Goal: Check status: Check status

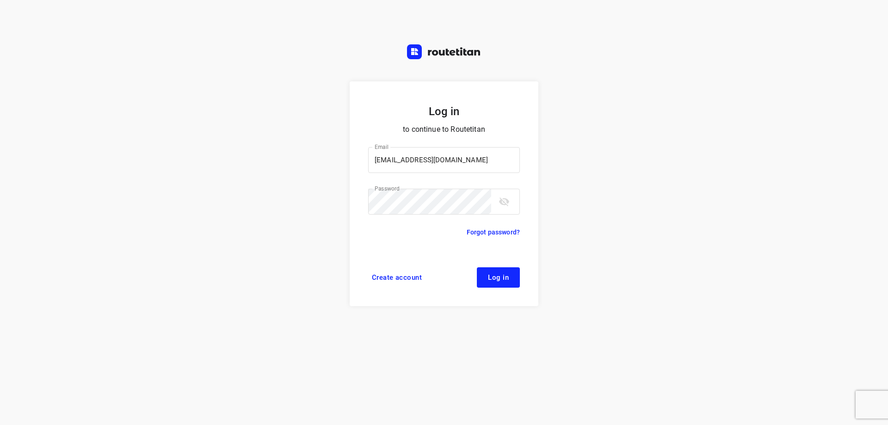
click at [510, 277] on button "Log in" at bounding box center [498, 277] width 43 height 20
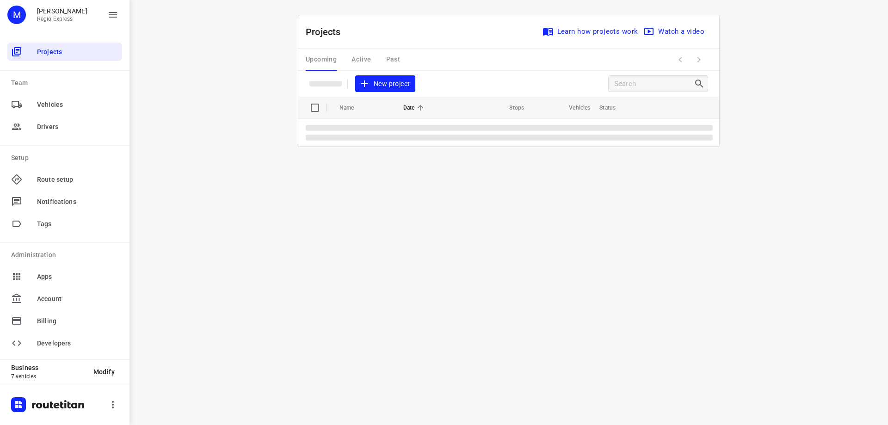
click at [355, 61] on div "Upcoming Active Past" at bounding box center [360, 60] width 109 height 22
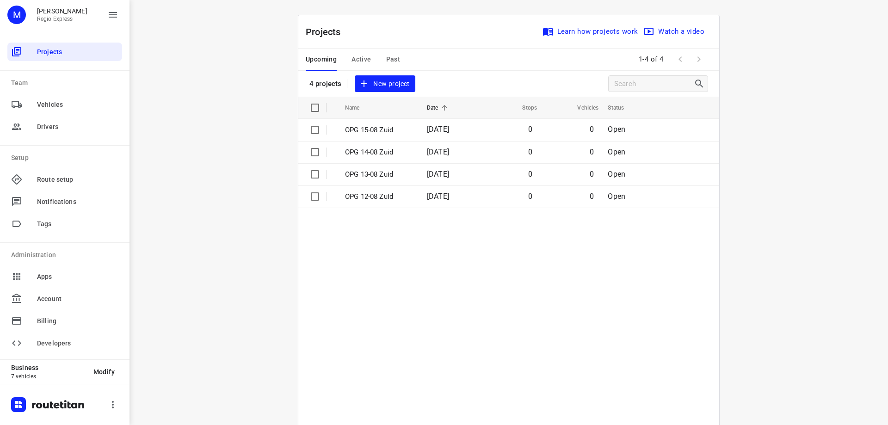
click at [364, 56] on span "Active" at bounding box center [360, 60] width 19 height 12
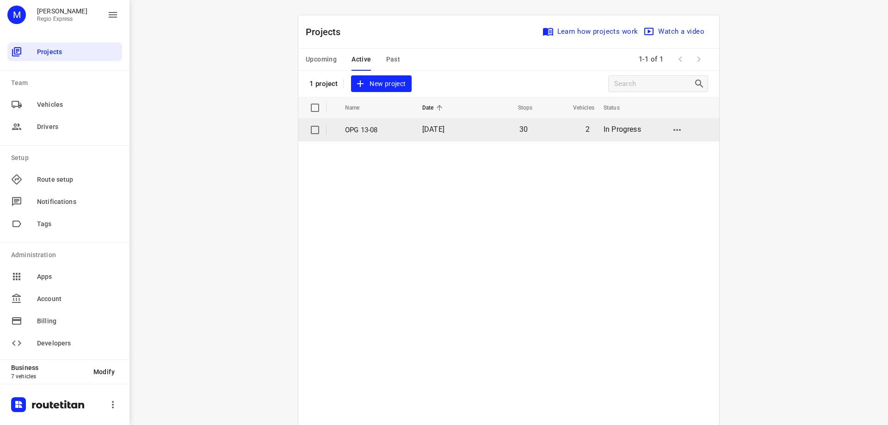
click at [466, 132] on td "[DATE]" at bounding box center [445, 130] width 60 height 22
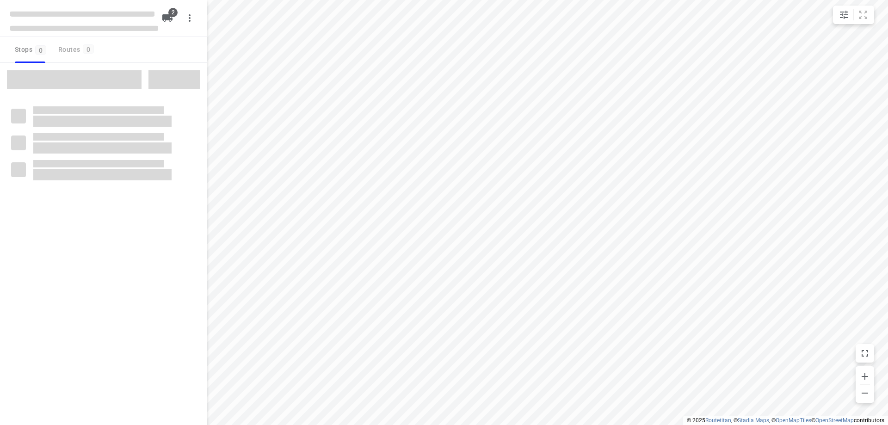
type input "distance"
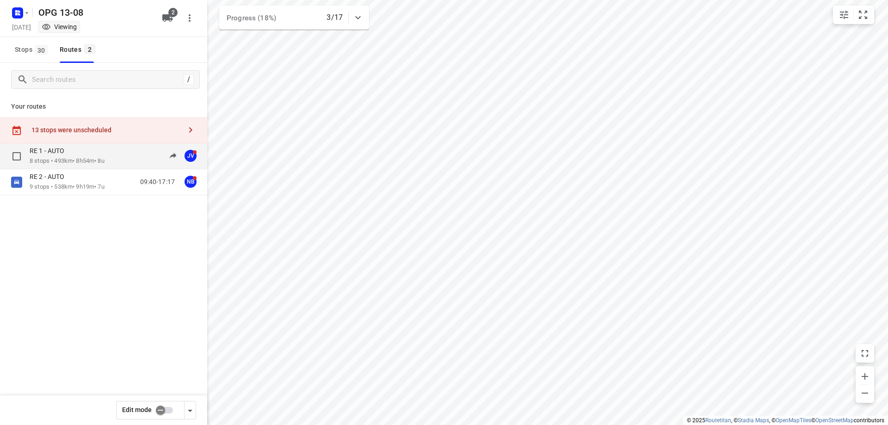
click at [116, 160] on div "RE 1 - AUTO 8 stops • 493km • 8h54m • 8u 08:12-16:44 JV" at bounding box center [119, 156] width 178 height 19
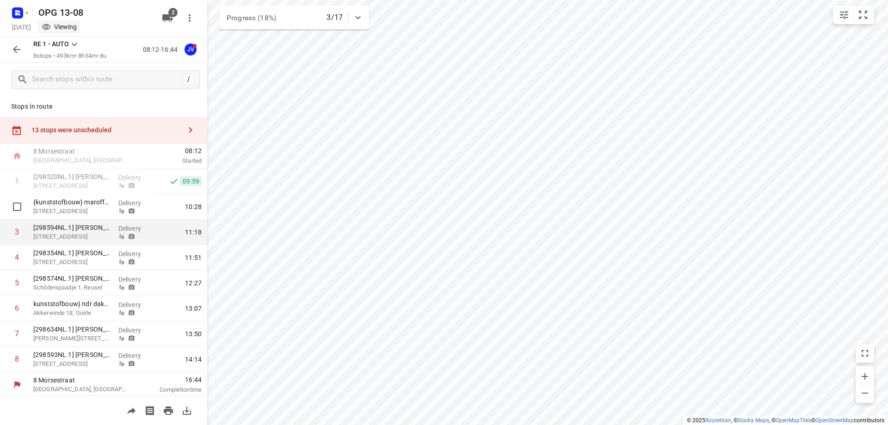
scroll to position [2, 0]
click at [15, 54] on icon "button" at bounding box center [16, 49] width 11 height 11
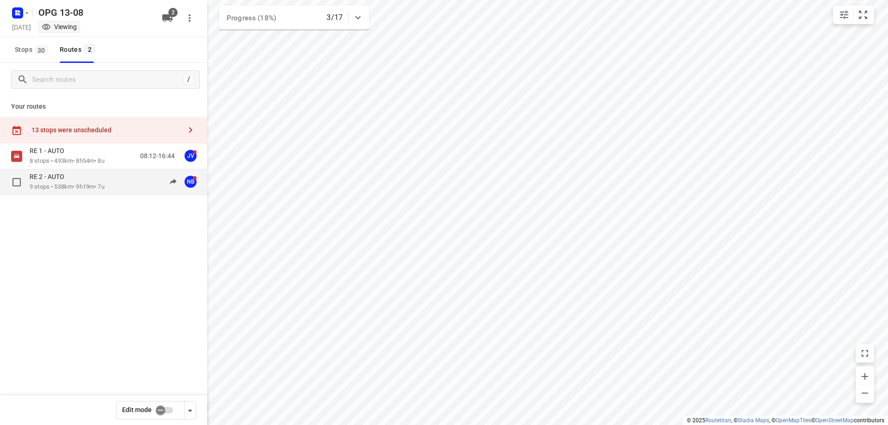
click at [120, 179] on div "RE 2 - AUTO 9 stops • 538km • 9h19m • 7u 09:40-17:17 NB" at bounding box center [119, 181] width 178 height 19
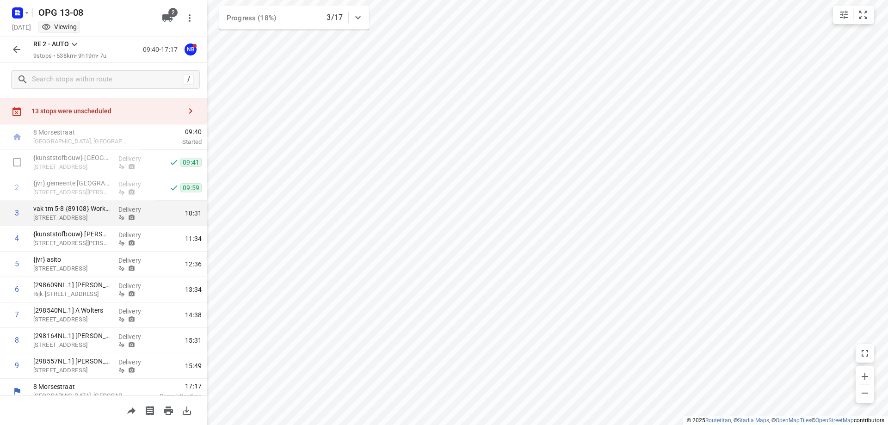
scroll to position [28, 0]
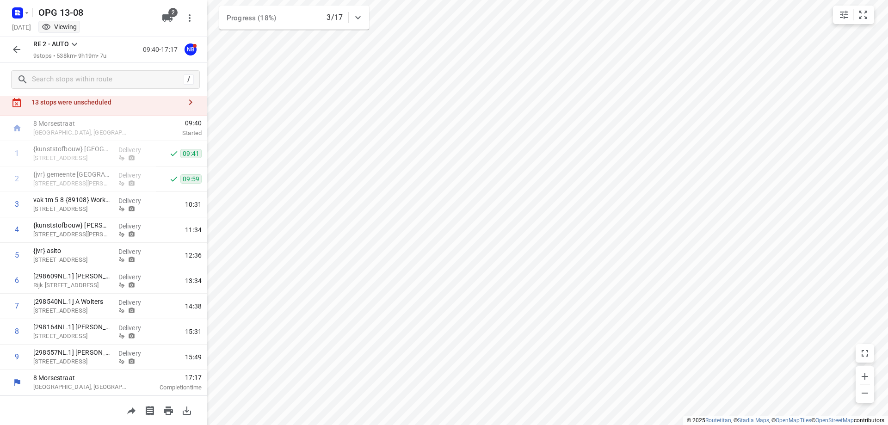
click at [16, 48] on icon "button" at bounding box center [16, 49] width 7 height 7
